Goal: Task Accomplishment & Management: Complete application form

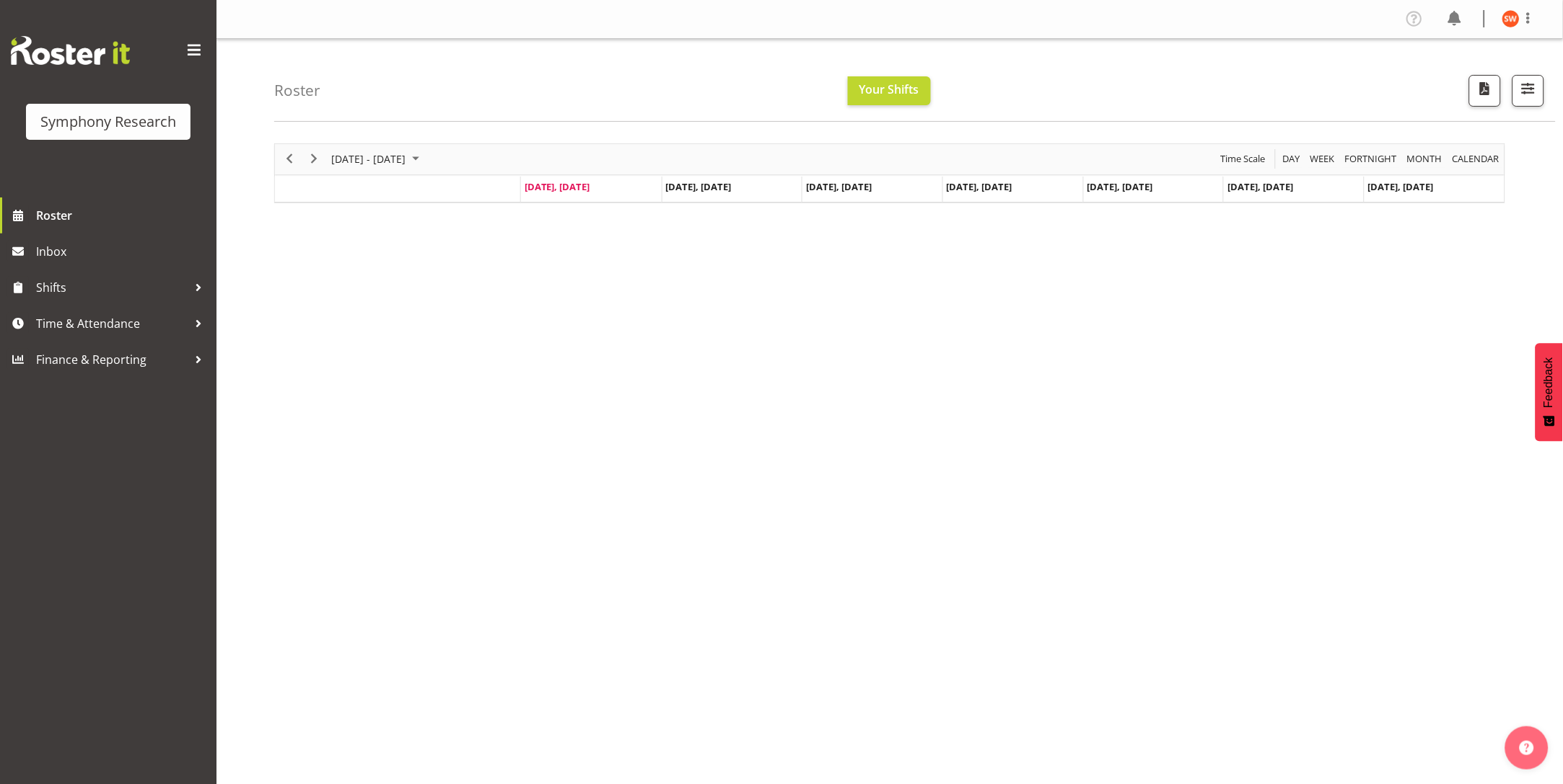
click at [575, 201] on td "[DATE], [DATE]" at bounding box center [591, 189] width 141 height 26
click at [568, 190] on span "[DATE], [DATE]" at bounding box center [557, 186] width 66 height 13
click at [688, 340] on div "October 06 - 12, 2025 Today Day Week Fortnight Month calendar Month Agenda Time…" at bounding box center [917, 422] width 1288 height 577
click at [878, 98] on button "Your Shifts" at bounding box center [889, 91] width 83 height 29
click at [48, 219] on span "Roster" at bounding box center [123, 216] width 173 height 22
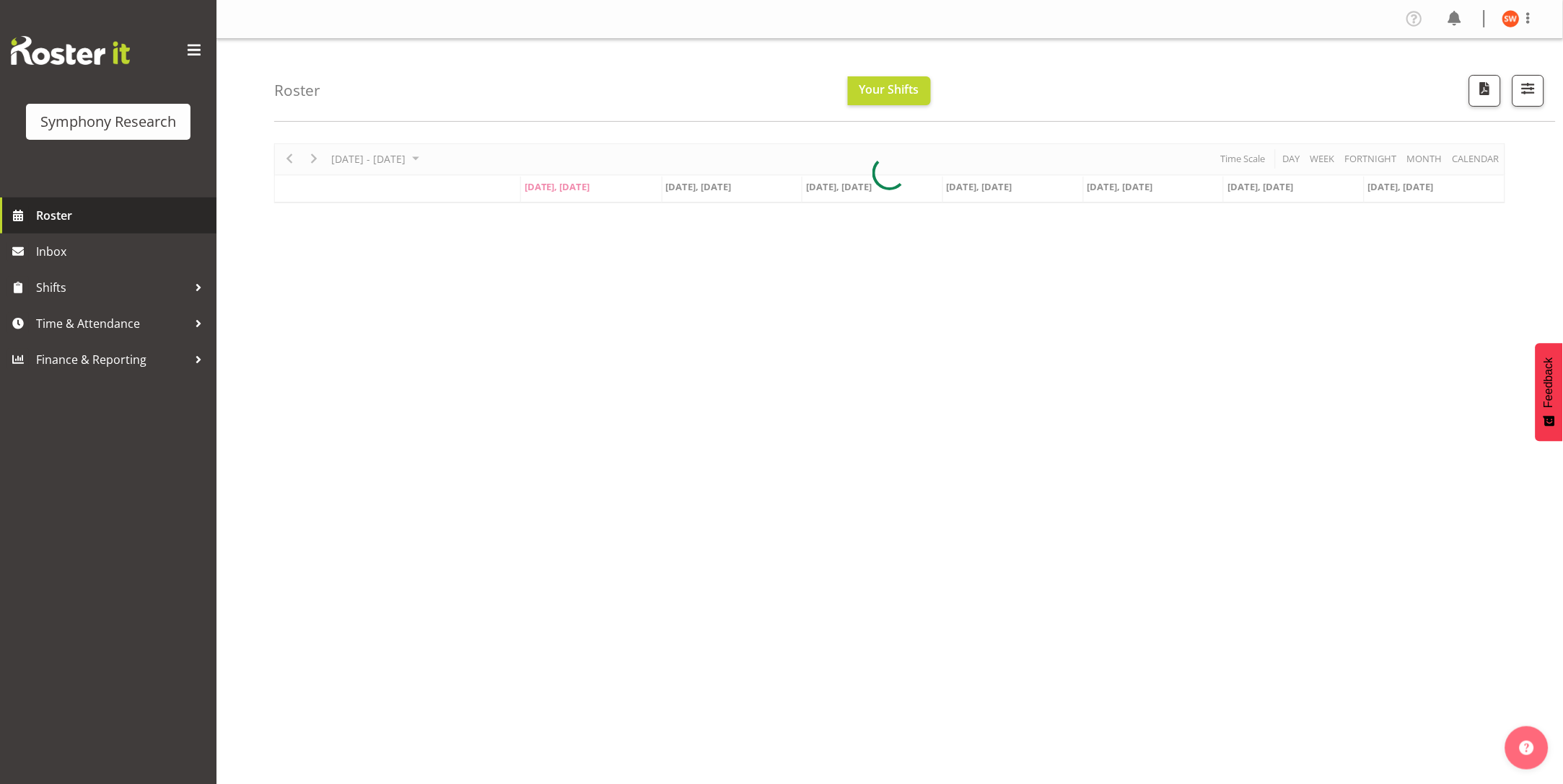
click at [48, 217] on span "Roster" at bounding box center [123, 216] width 173 height 22
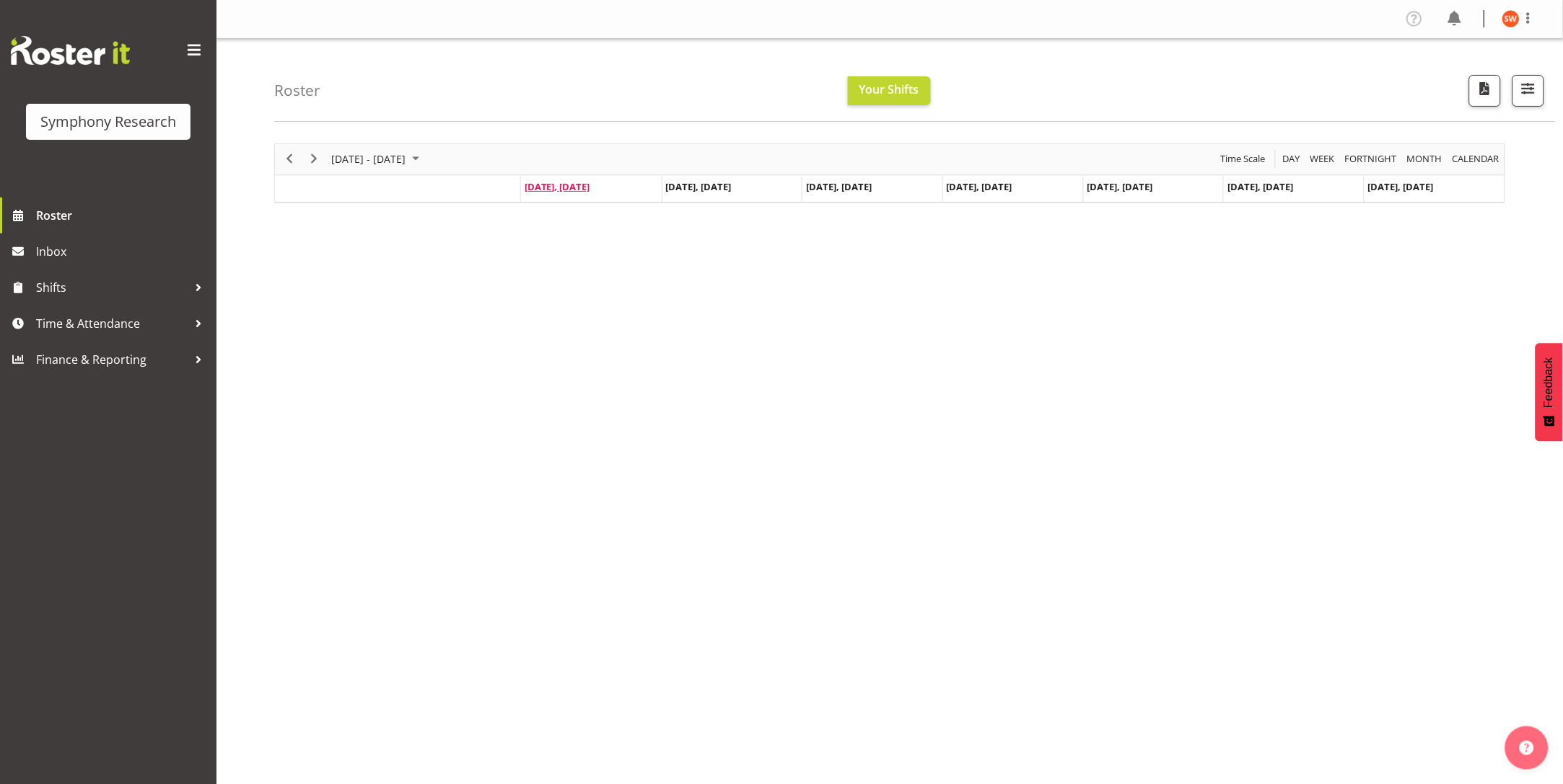
click at [562, 184] on span "[DATE], [DATE]" at bounding box center [557, 186] width 66 height 13
click at [562, 188] on span "[DATE], [DATE]" at bounding box center [557, 186] width 66 height 13
click at [48, 215] on span "Roster" at bounding box center [123, 216] width 173 height 22
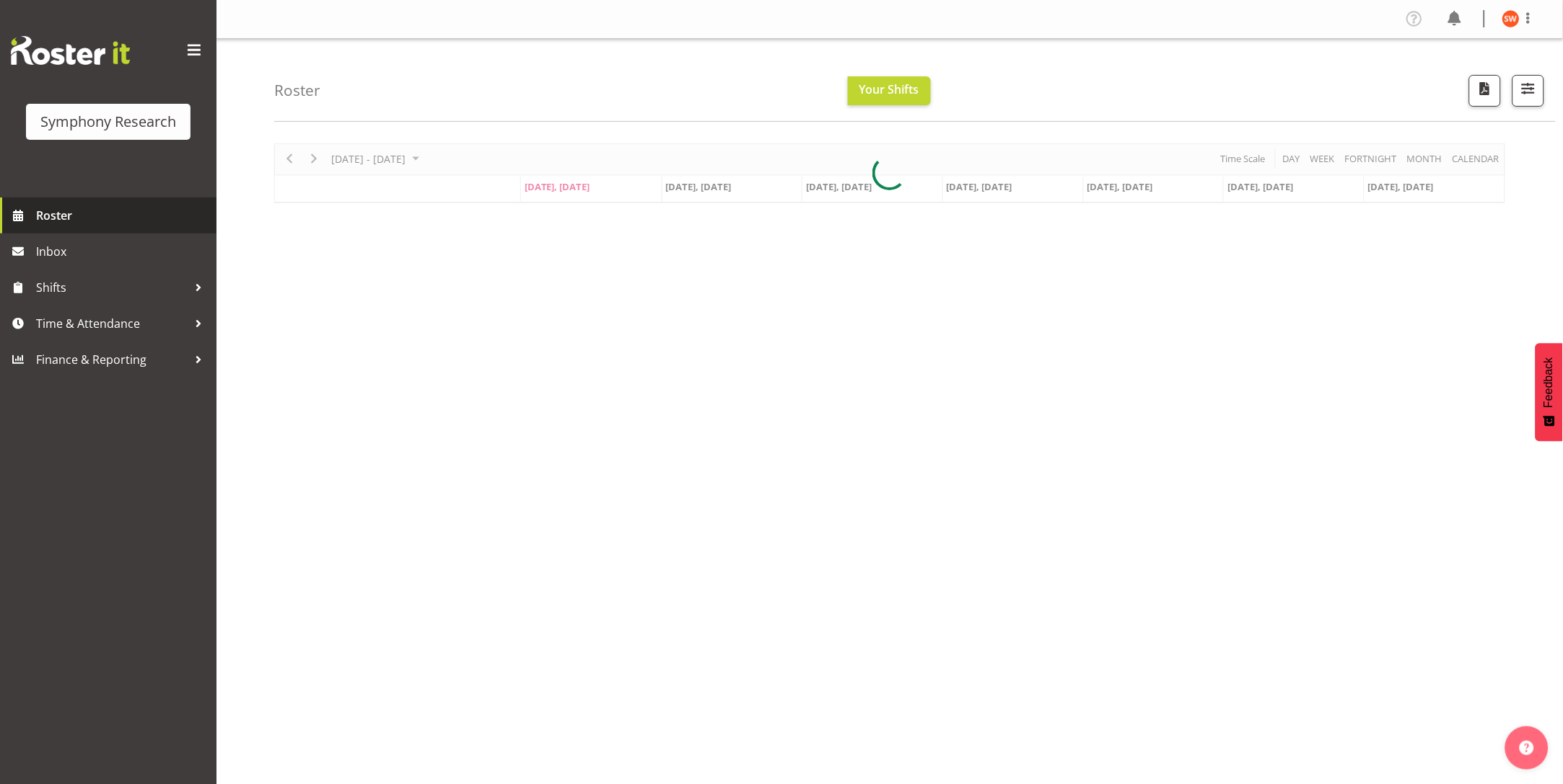
click at [54, 213] on span "Roster" at bounding box center [123, 216] width 173 height 22
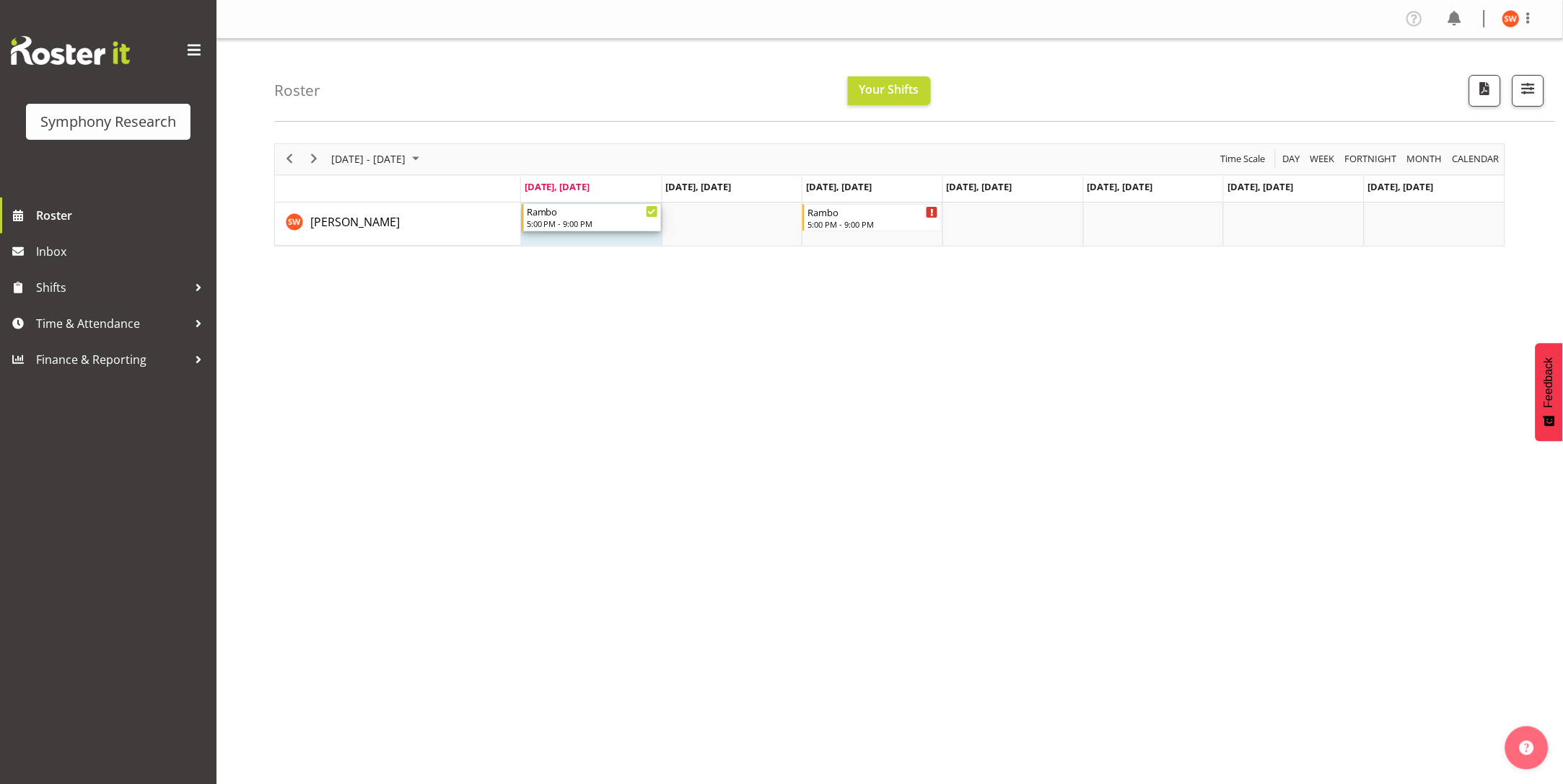
click at [564, 222] on div "5:00 PM - 9:00 PM" at bounding box center [591, 224] width 131 height 12
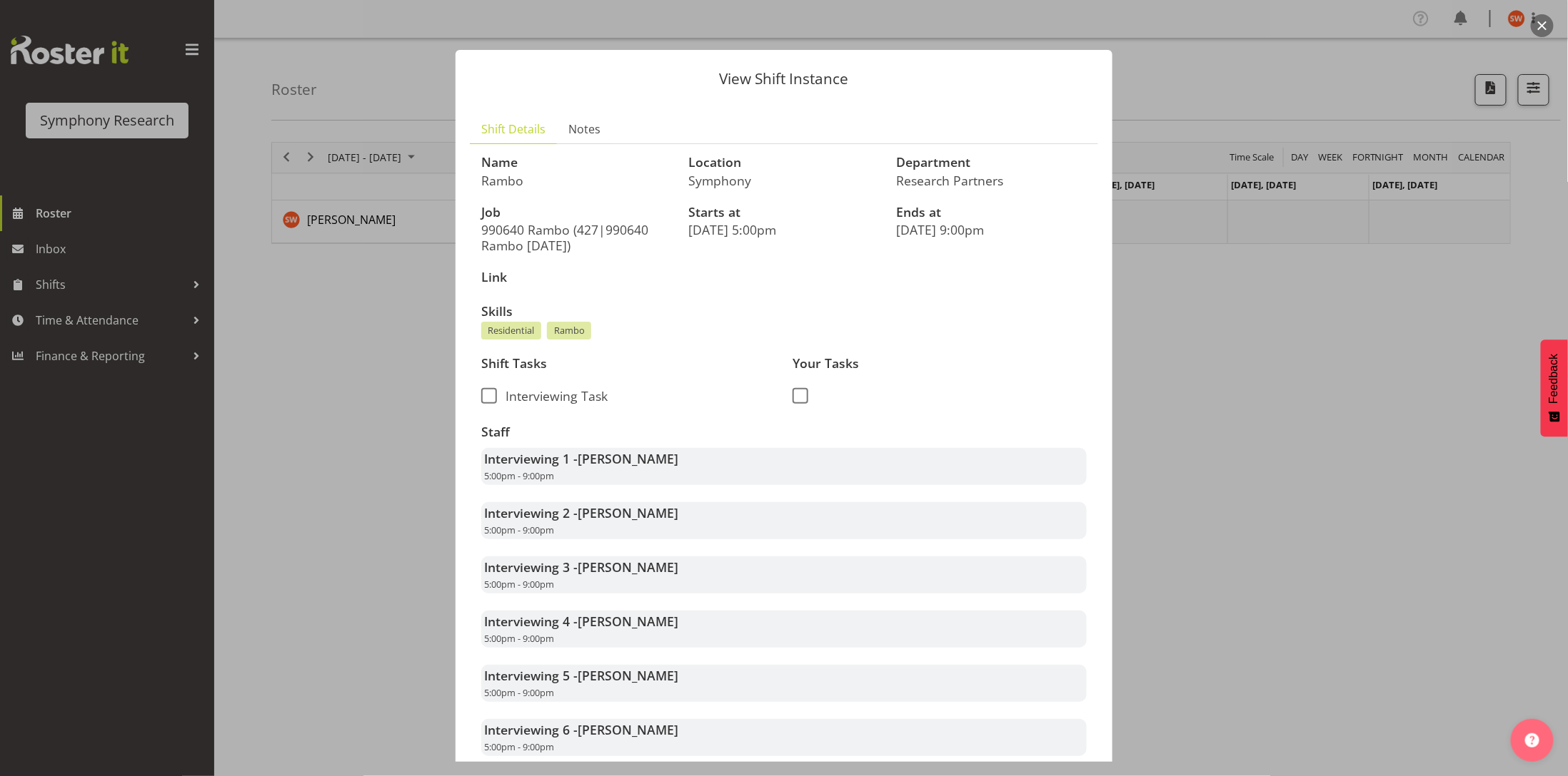
click at [1277, 393] on div at bounding box center [784, 388] width 1568 height 776
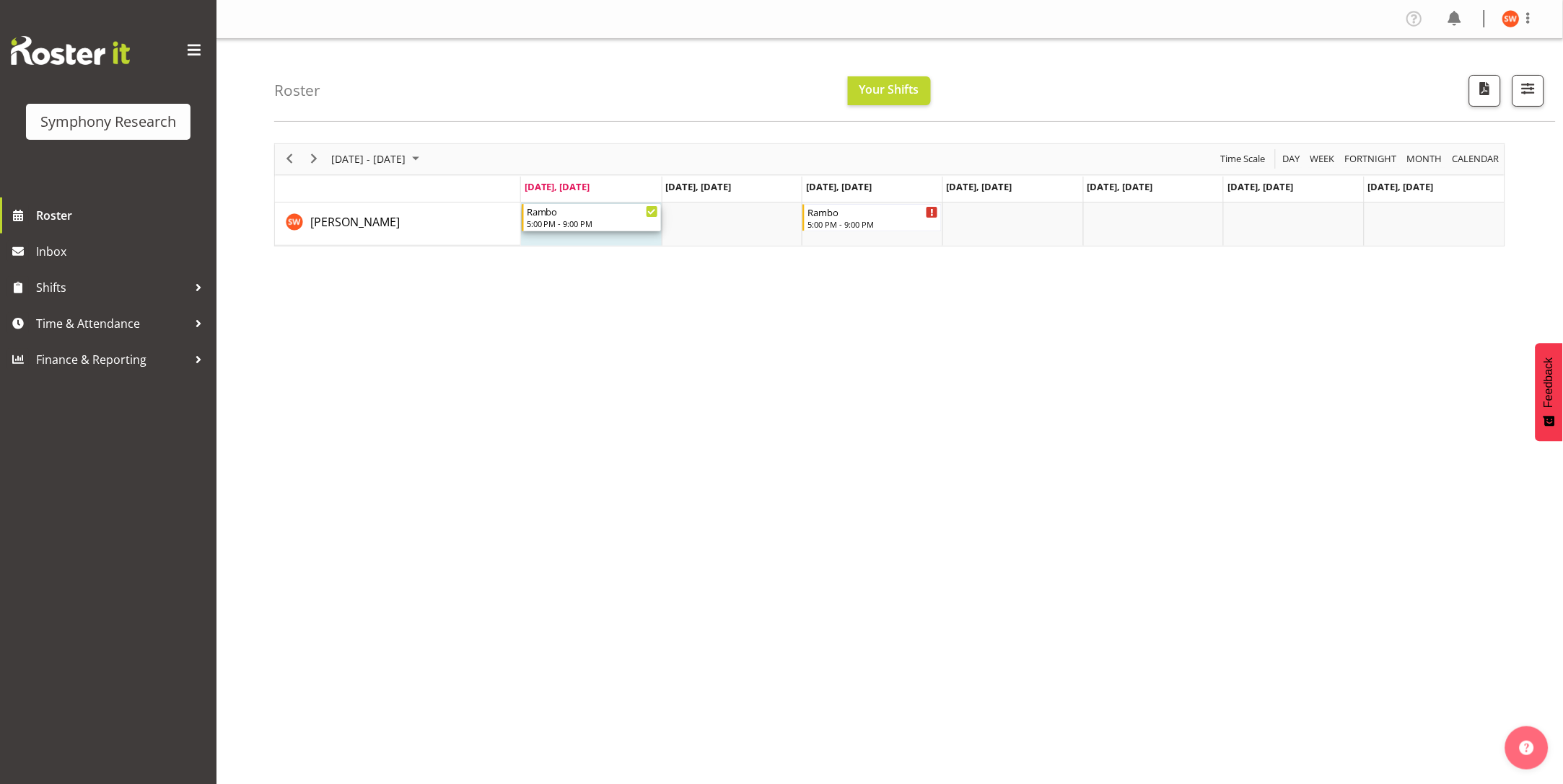
click at [569, 224] on div "5:00 PM - 9:00 PM" at bounding box center [591, 224] width 131 height 12
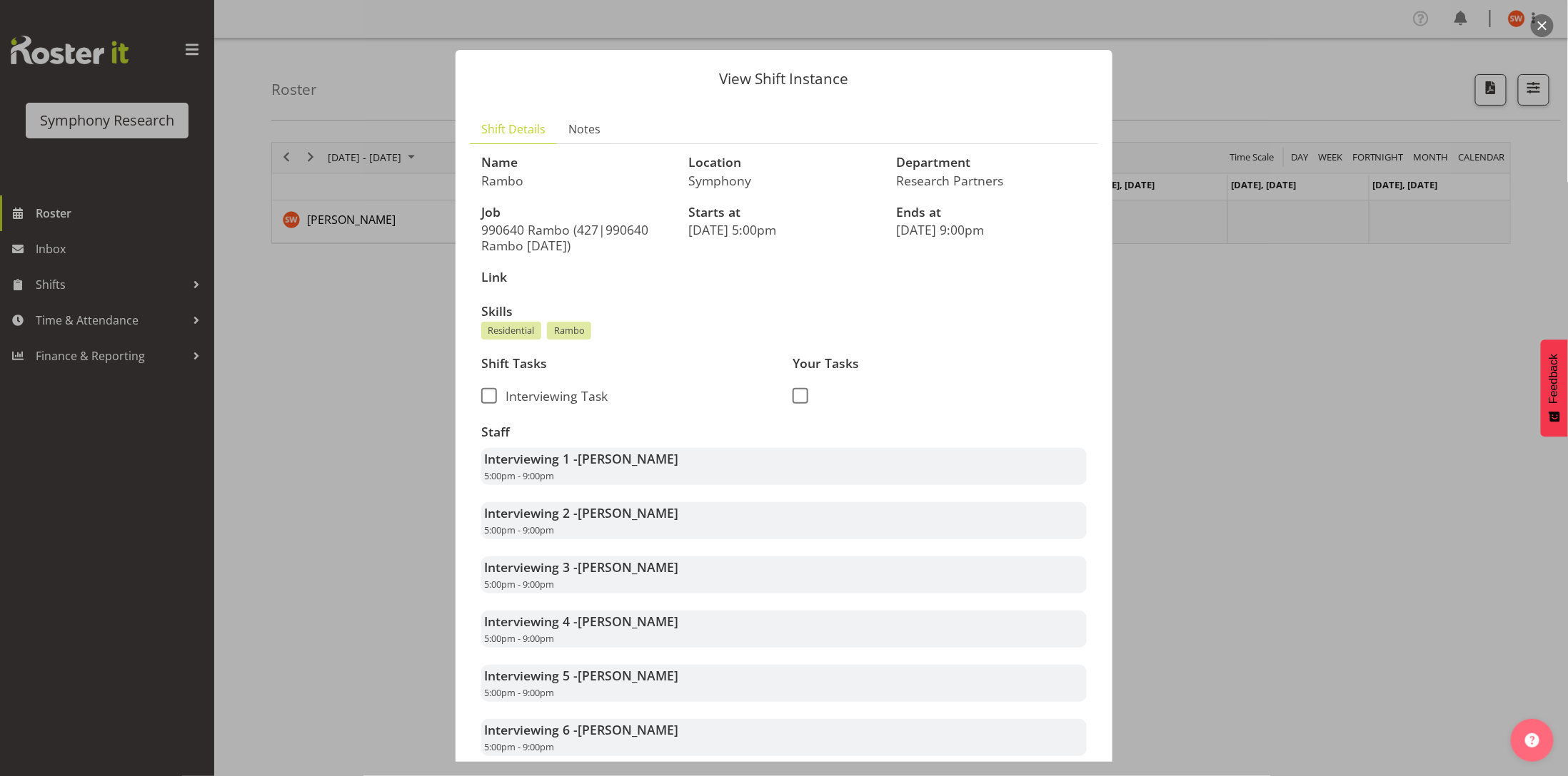
click at [236, 390] on div at bounding box center [784, 388] width 1568 height 776
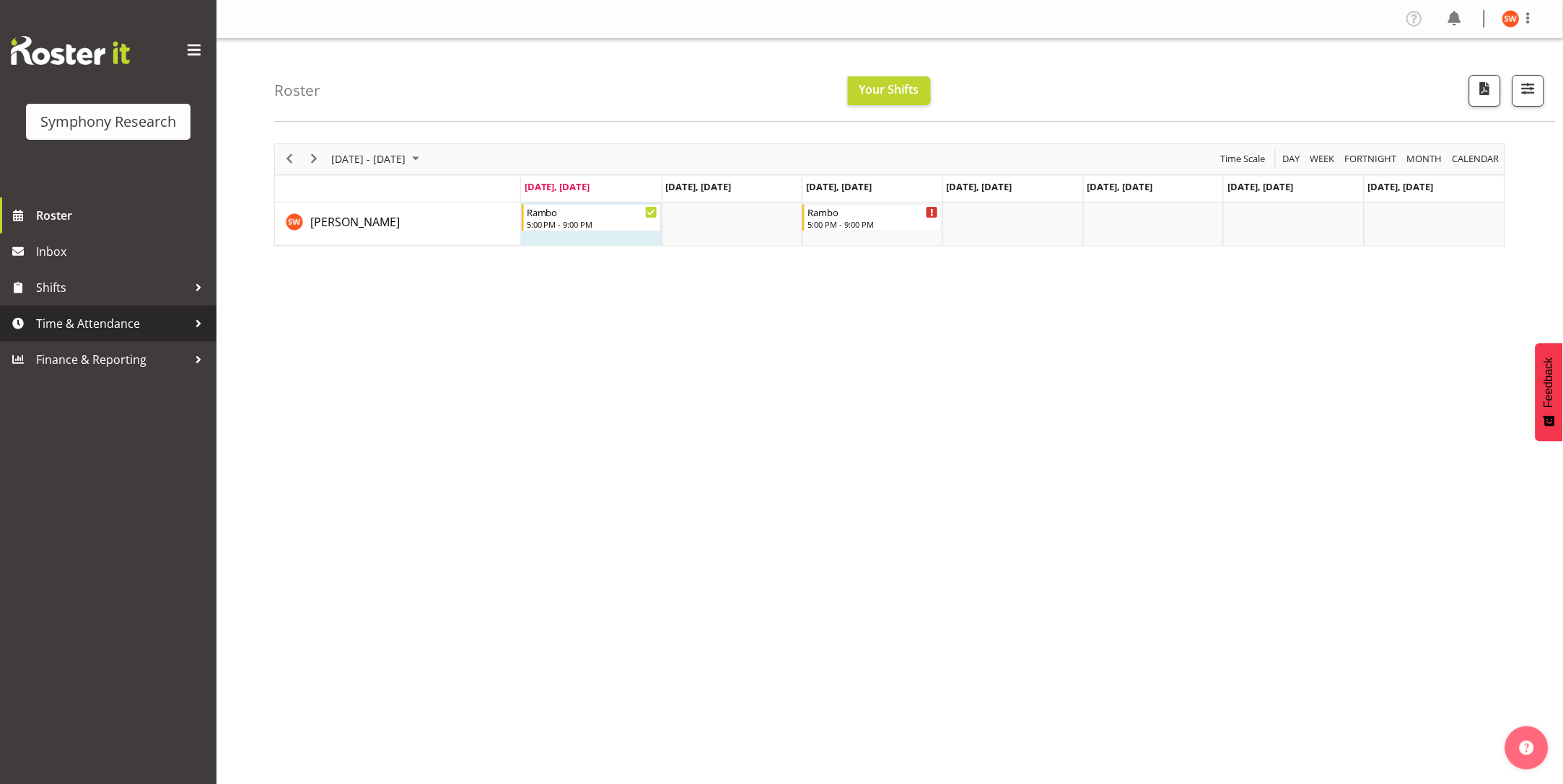
click at [52, 324] on span "Time & Attendance" at bounding box center [112, 324] width 152 height 22
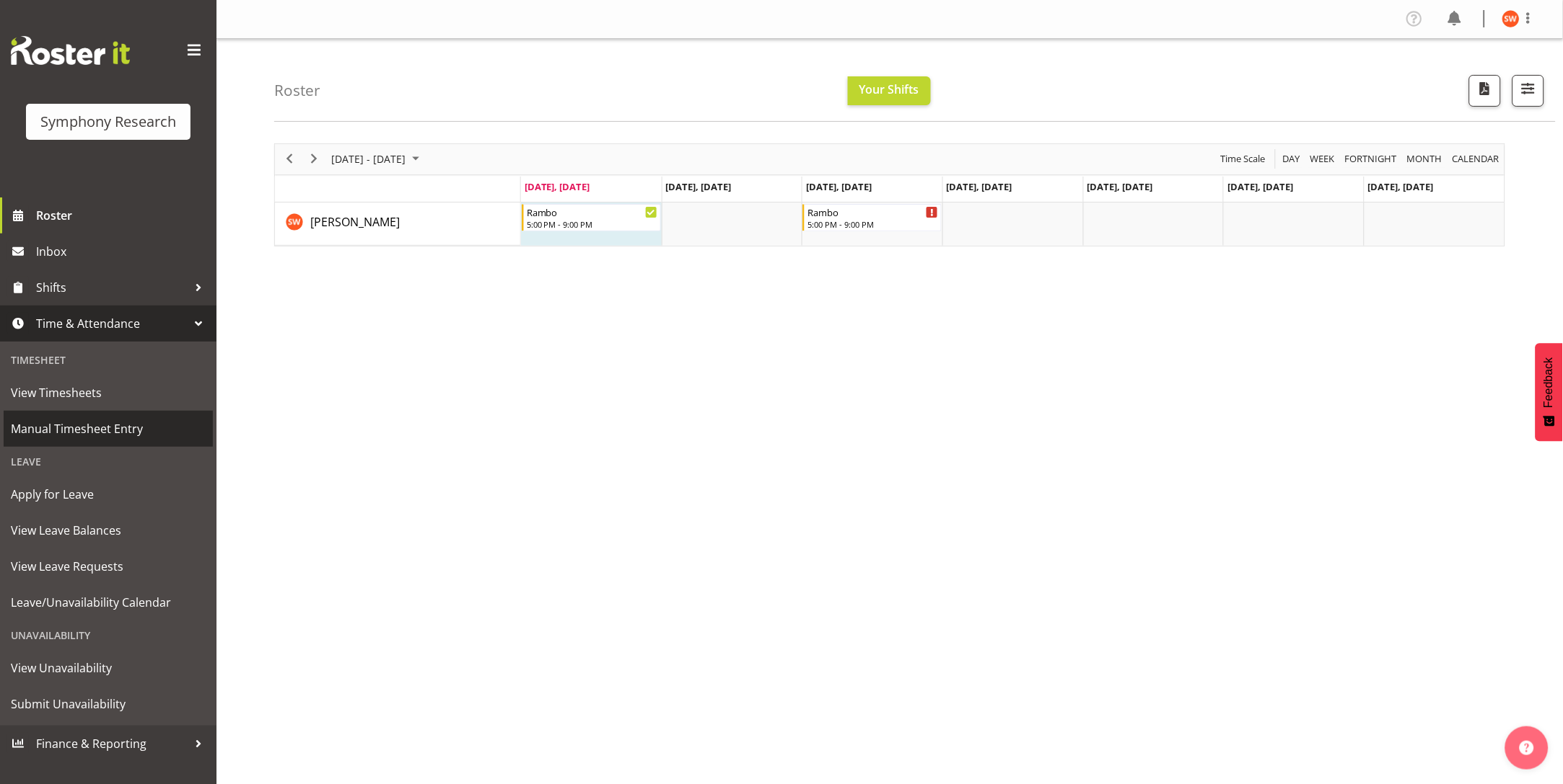
click at [54, 426] on span "Manual Timesheet Entry" at bounding box center [108, 429] width 195 height 22
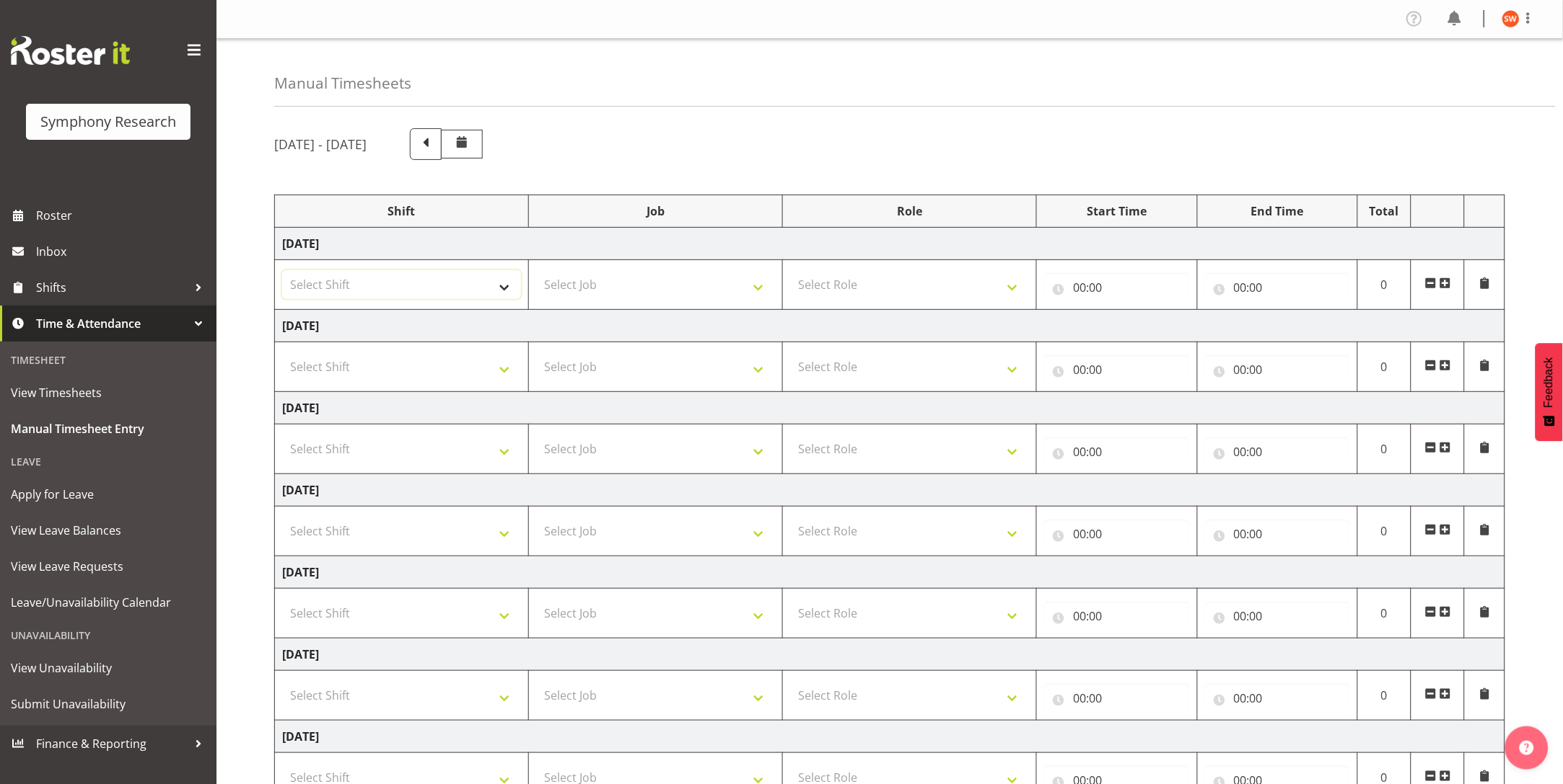
click at [393, 293] on select "Select Shift !!Weekend Residential (Roster IT Shift Label) *Business 9/10am ~ 4…" at bounding box center [401, 285] width 238 height 29
select select "2690"
click at [282, 271] on select "Select Shift !!Weekend Residential (Roster IT Shift Label) *Business 9/10am ~ 4…" at bounding box center [401, 285] width 238 height 29
click at [671, 280] on select "Select Job 550060 IF Admin 553492 World Poll Aus Wave 2 Main 2025 553493 World …" at bounding box center [655, 285] width 238 height 29
select select "10732"
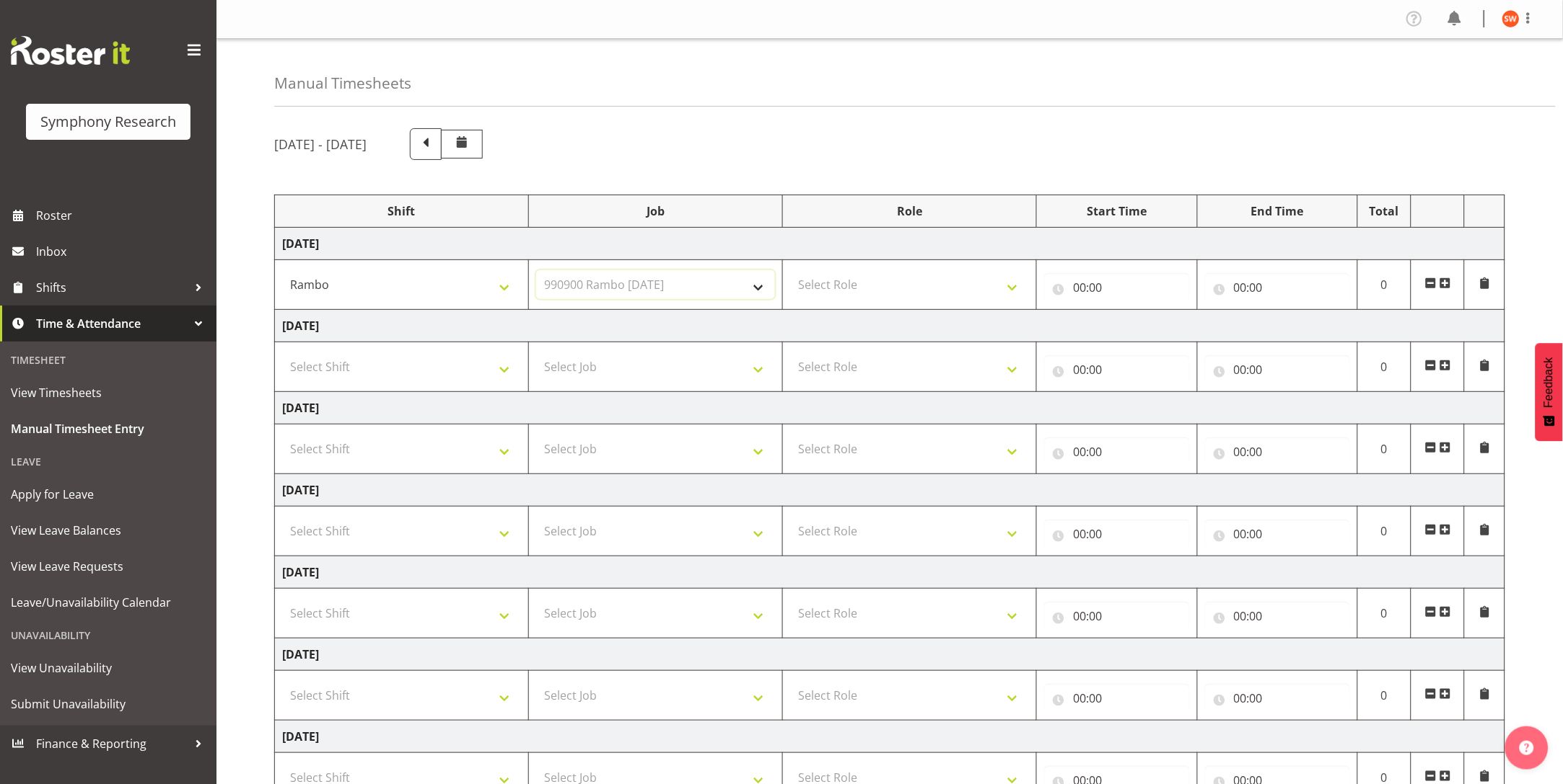
click at [536, 271] on select "Select Job 550060 IF Admin 553492 World Poll Aus Wave 2 Main 2025 553493 World …" at bounding box center [655, 285] width 238 height 29
click at [893, 286] on select "Select Role Briefing Interviewing" at bounding box center [910, 285] width 238 height 29
select select "47"
click at [790, 271] on select "Select Role Briefing Interviewing" at bounding box center [910, 285] width 238 height 29
click at [1100, 284] on input "00:00" at bounding box center [1116, 287] width 145 height 29
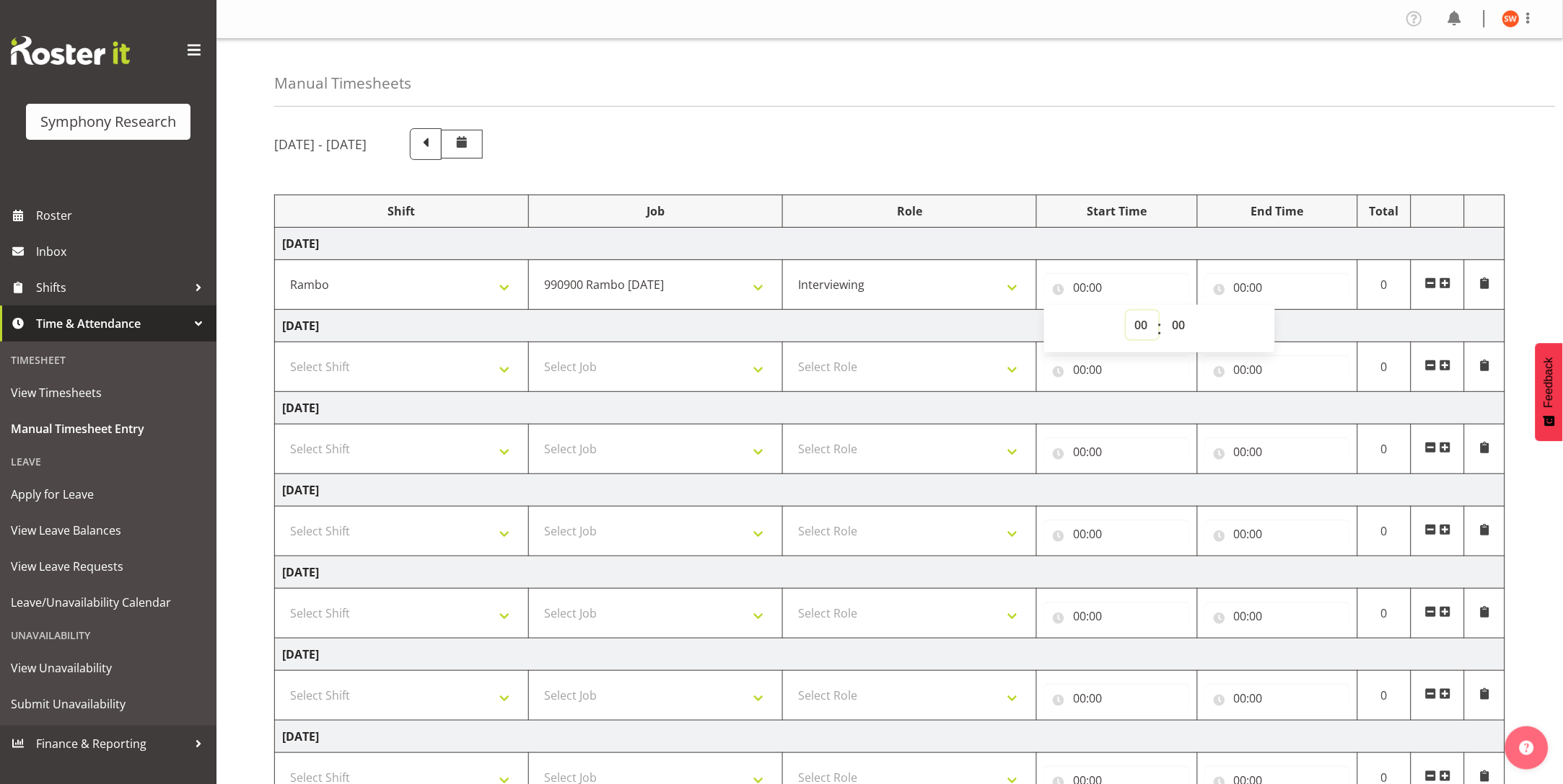
click at [1138, 327] on select "00 01 02 03 04 05 06 07 08 09 10 11 12 13 14 15 16 17 18 19 20 21 22 23" at bounding box center [1142, 325] width 33 height 29
select select "17"
click at [1126, 311] on select "00 01 02 03 04 05 06 07 08 09 10 11 12 13 14 15 16 17 18 19 20 21 22 23" at bounding box center [1142, 325] width 33 height 29
type input "17:00"
click at [1248, 290] on input "00:00" at bounding box center [1277, 287] width 145 height 29
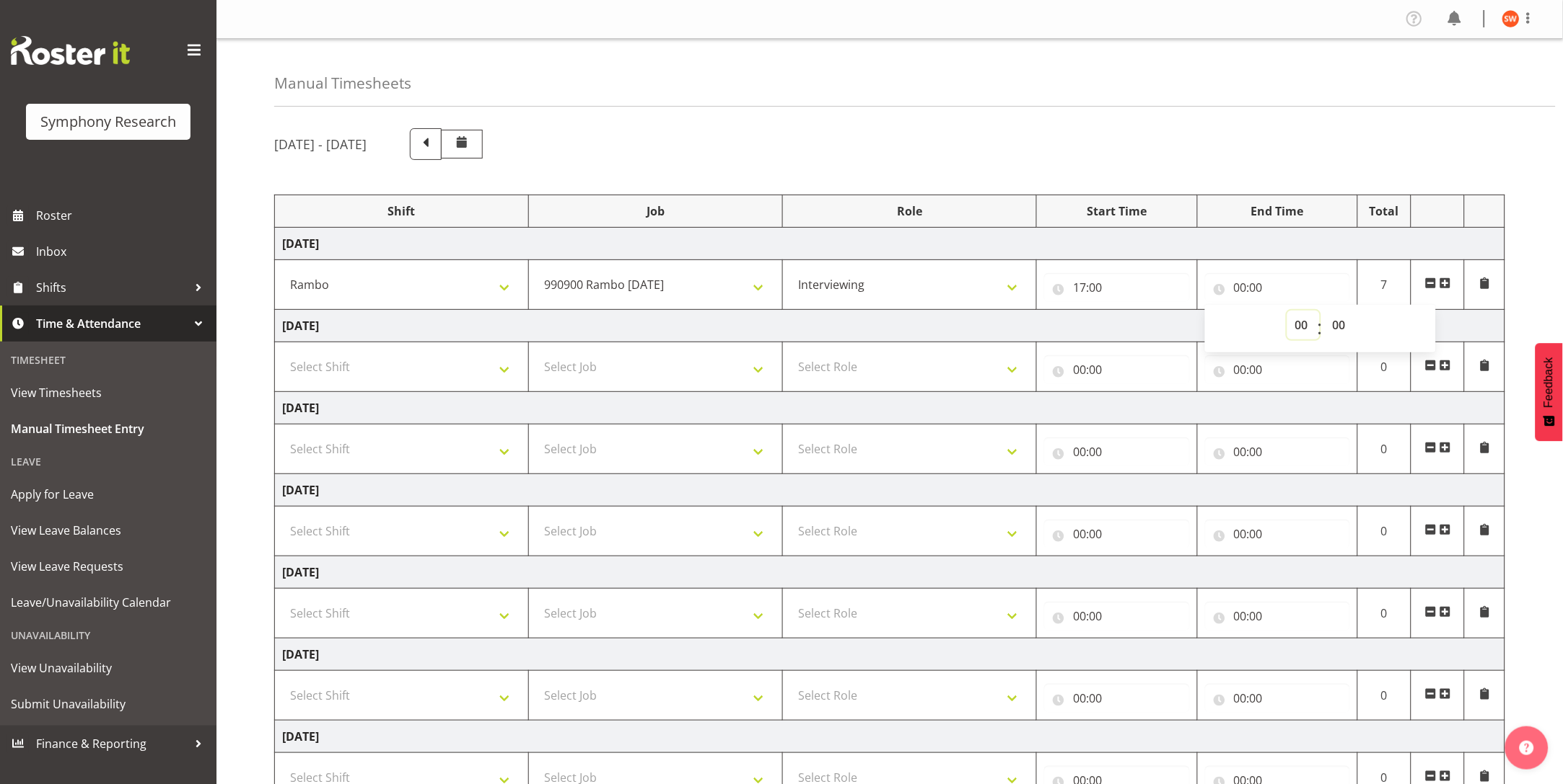
click at [1299, 333] on select "00 01 02 03 04 05 06 07 08 09 10 11 12 13 14 15 16 17 18 19 20 21 22 23" at bounding box center [1303, 325] width 33 height 29
select select "21"
click at [1287, 311] on select "00 01 02 03 04 05 06 07 08 09 10 11 12 13 14 15 16 17 18 19 20 21 22 23" at bounding box center [1303, 325] width 33 height 29
type input "21:00"
click at [1302, 329] on select "00 01 02 03 04 05 06 07 08 09 10 11 12 13 14 15 16 17 18 19 20 21 22 23" at bounding box center [1303, 325] width 33 height 29
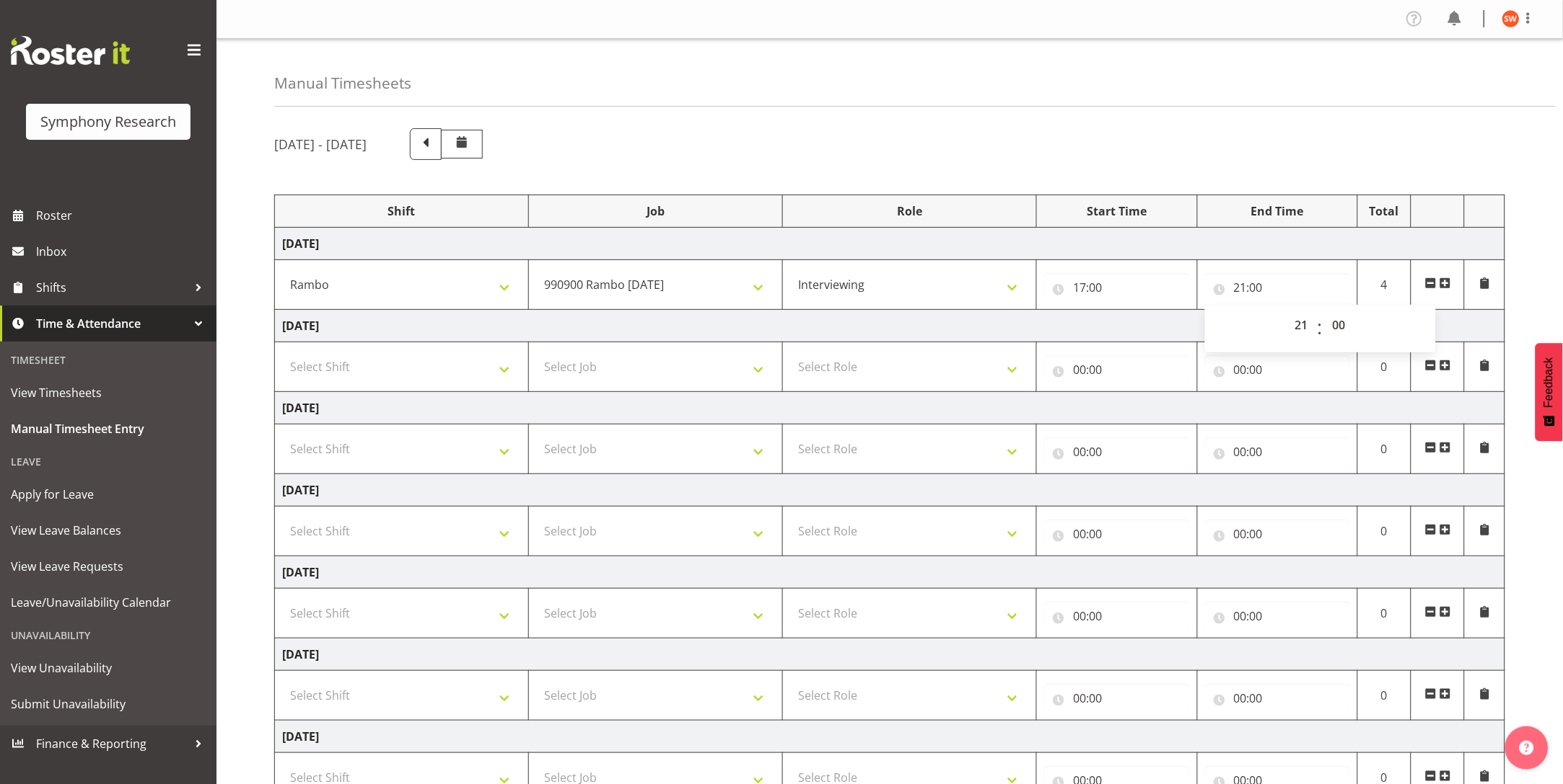
click at [1528, 271] on div "[DATE] - [DATE] Shift Job Role Start Time End Time Total [DATE] !!Weekend Resid…" at bounding box center [917, 500] width 1288 height 766
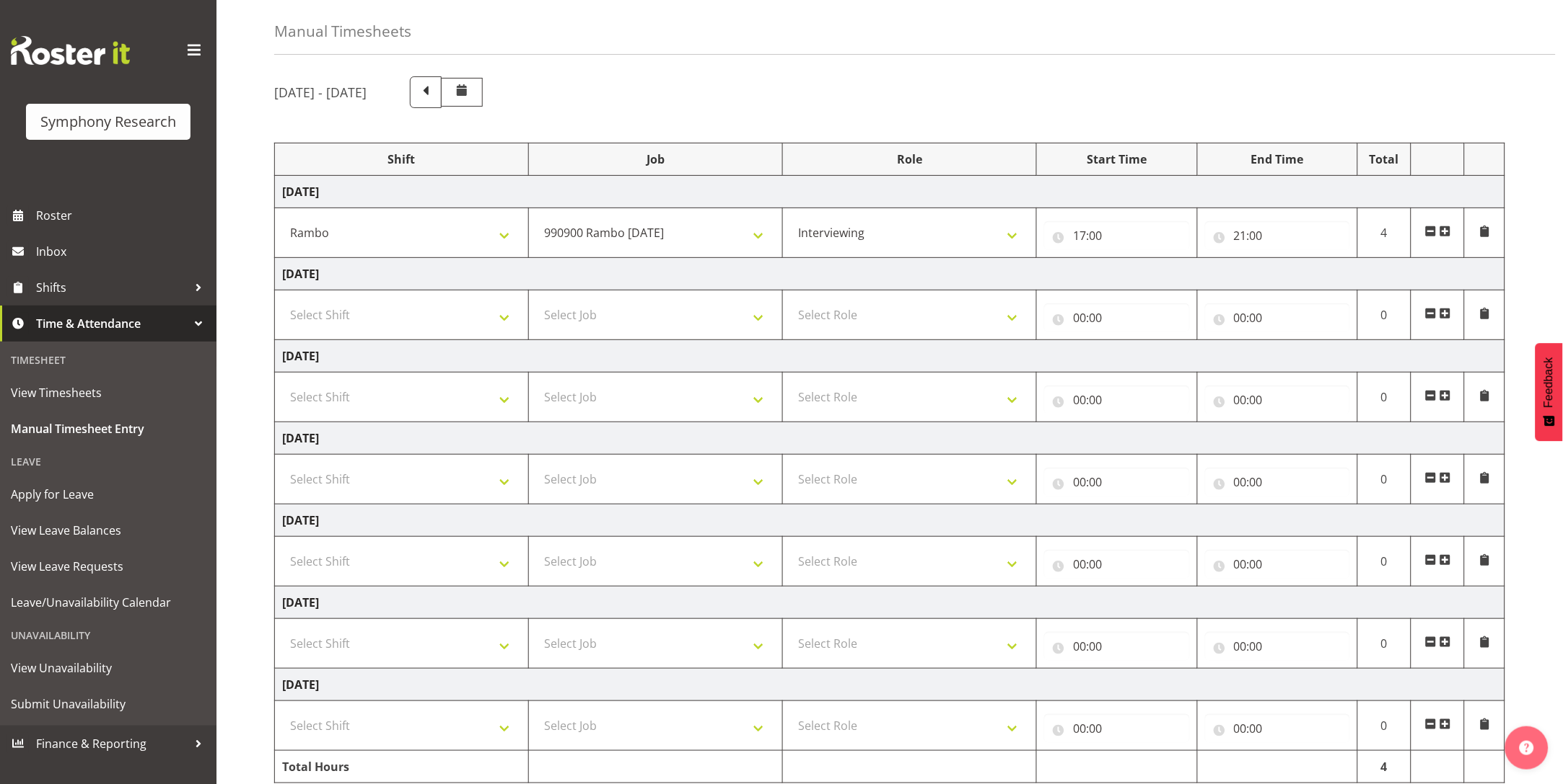
scroll to position [122, 0]
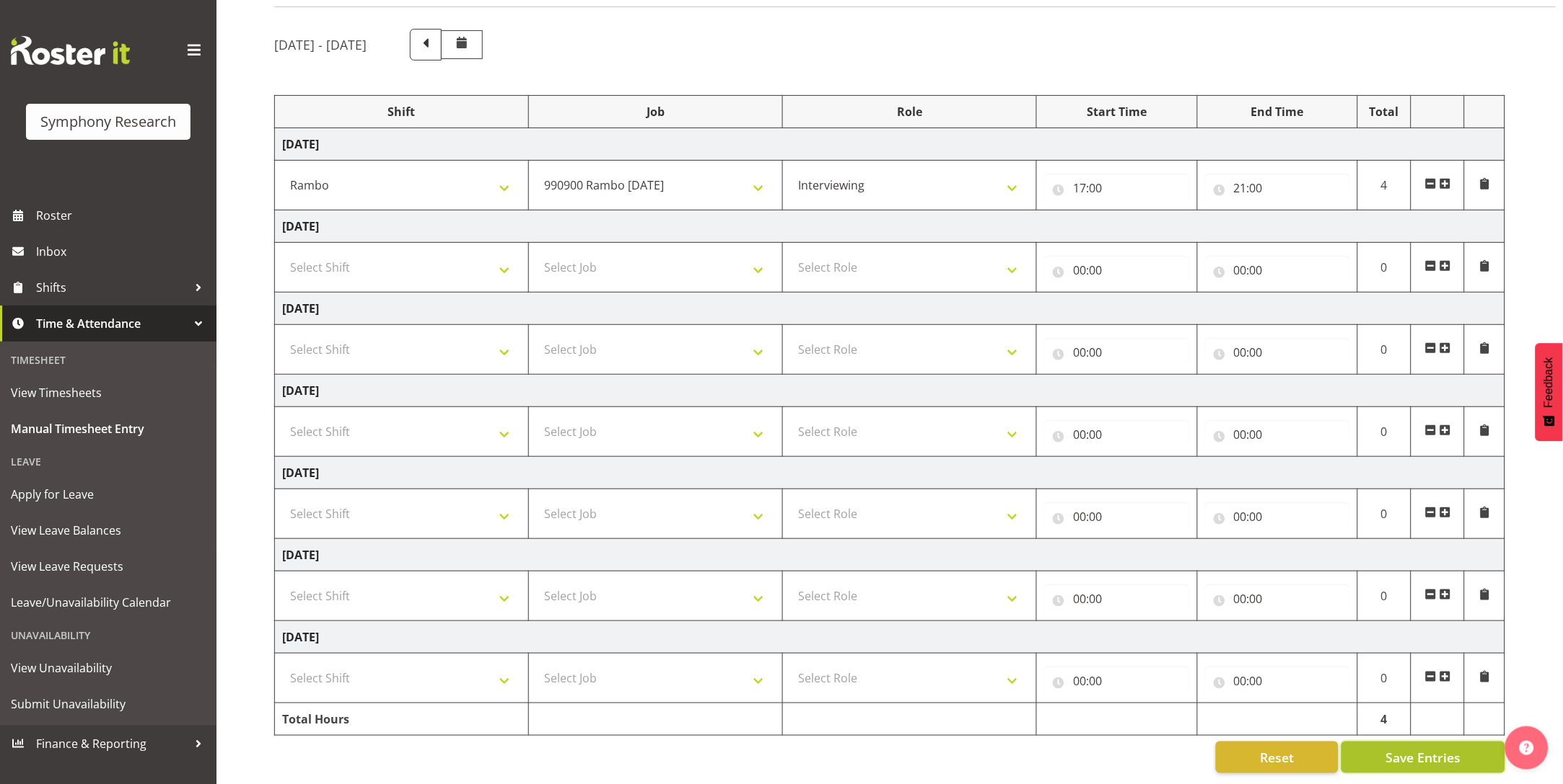
click at [1412, 749] on span "Save Entries" at bounding box center [1423, 757] width 75 height 19
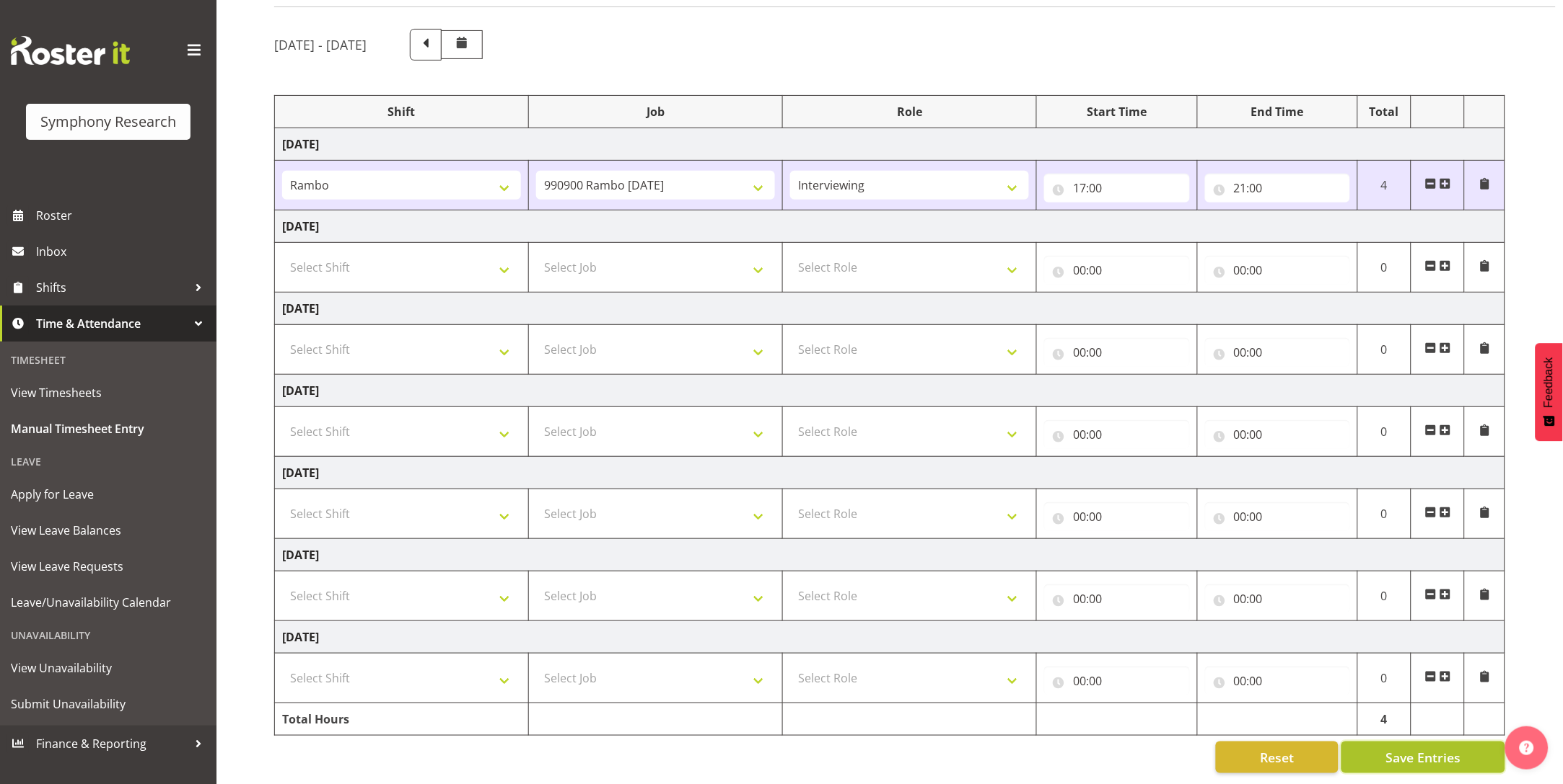
click at [1437, 749] on span "Save Entries" at bounding box center [1423, 757] width 75 height 19
